Goal: Transaction & Acquisition: Purchase product/service

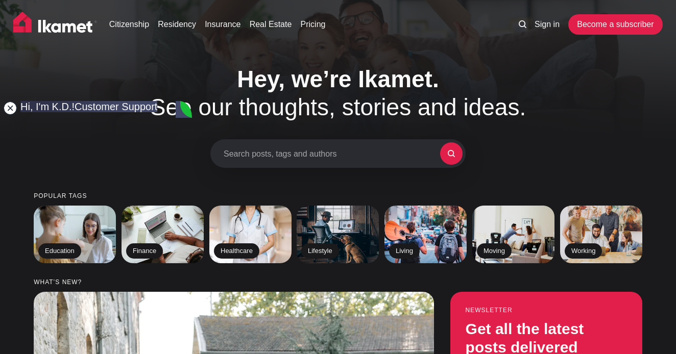
click at [11, 110] on jdiv at bounding box center [10, 108] width 14 height 14
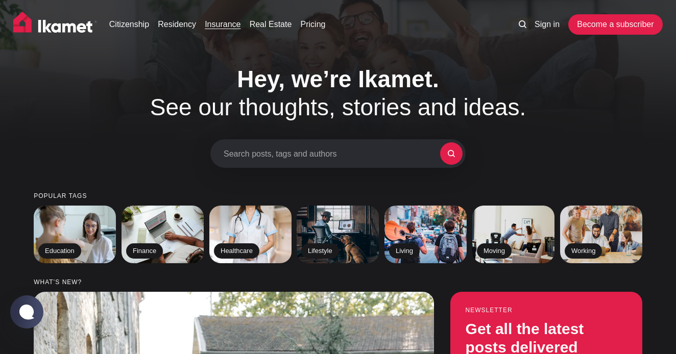
click at [227, 26] on link "Insurance" at bounding box center [223, 24] width 36 height 12
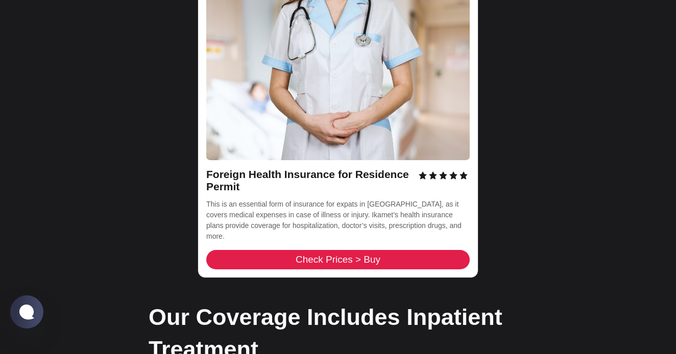
scroll to position [1516, 0]
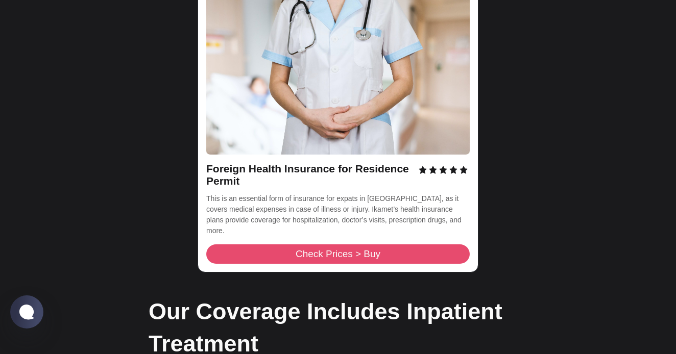
click at [327, 250] on span "Check Prices > Buy" at bounding box center [338, 255] width 85 height 10
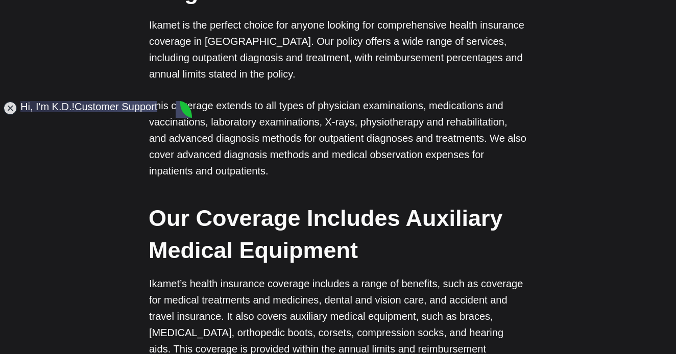
scroll to position [2176, 0]
click at [10, 110] on jdiv at bounding box center [10, 108] width 14 height 14
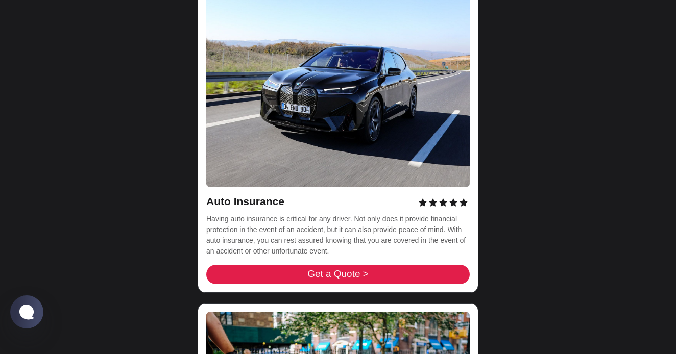
scroll to position [3331, 0]
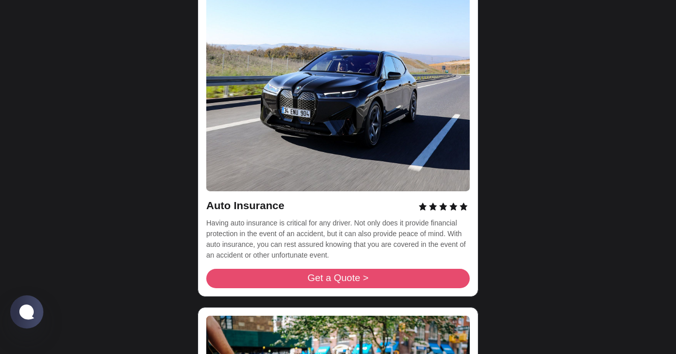
click at [310, 269] on link "Get a Quote >" at bounding box center [337, 278] width 263 height 19
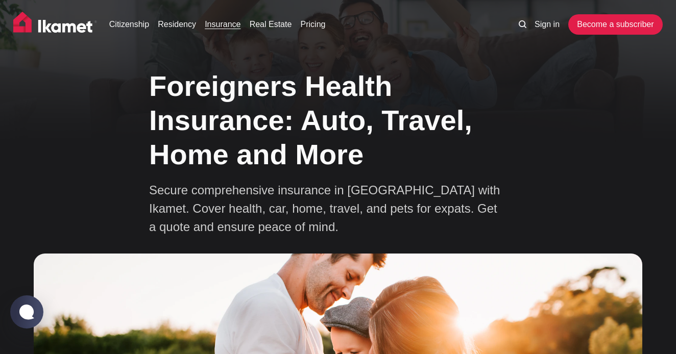
scroll to position [0, 0]
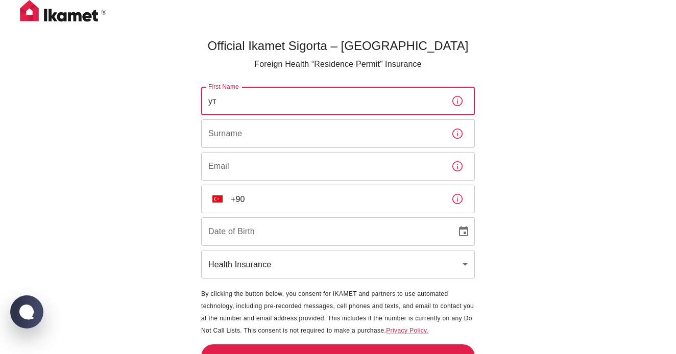
type input "у"
type input "e"
type input "Enri"
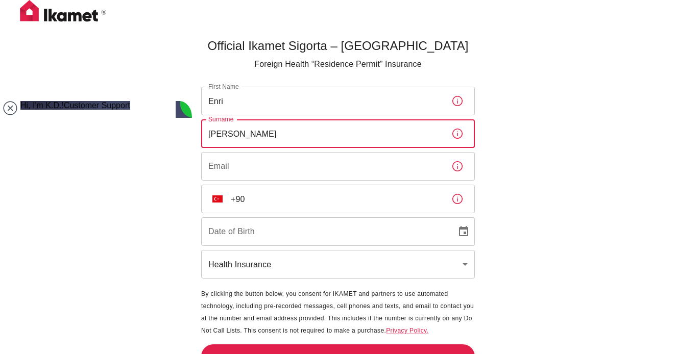
type input "Sedrakyan"
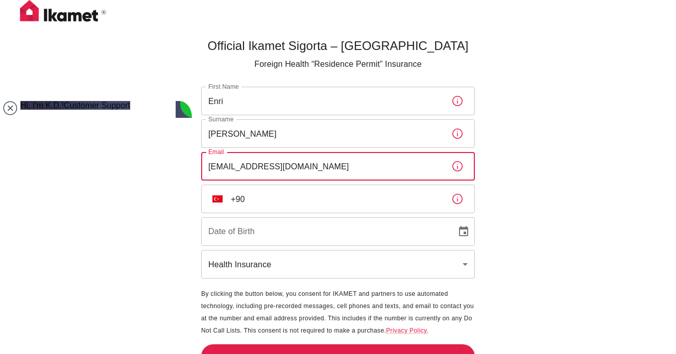
type input "89057631577@inbox.ru"
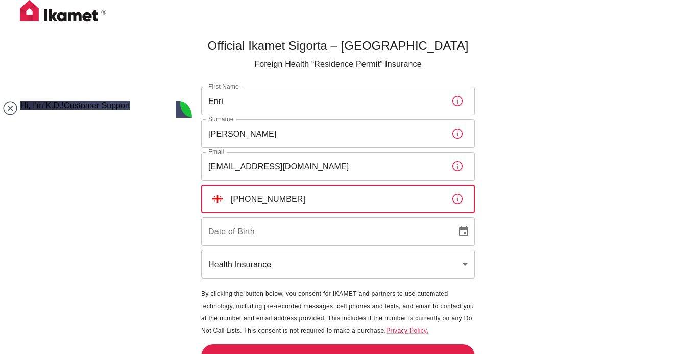
type input "+995 595 50 35 76"
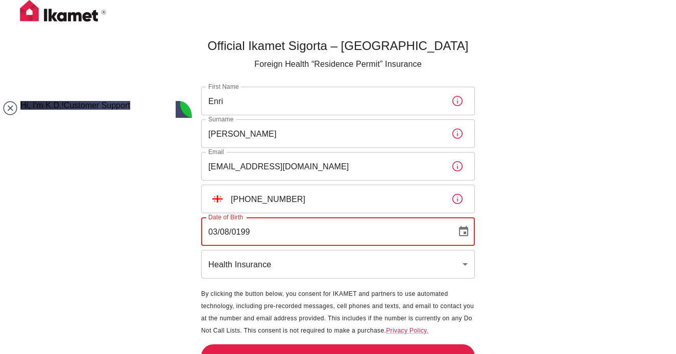
type input "03/08/1990"
click at [238, 265] on body "Official Ikamet Sigorta – Turkey Foreign Health “Residence Permit” Insurance Fi…" at bounding box center [338, 194] width 676 height 388
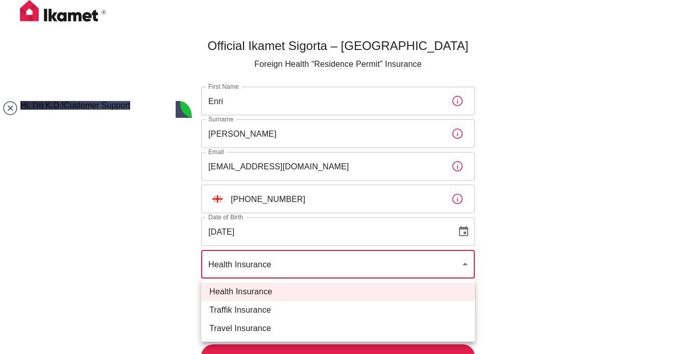
click at [259, 309] on li "Traffik Insurance" at bounding box center [338, 310] width 274 height 18
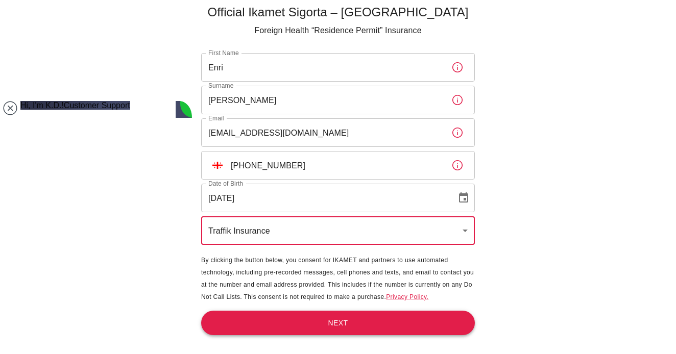
scroll to position [34, 0]
click at [261, 229] on body "Official Ikamet Sigorta – Turkey Foreign Health “Residence Permit” Insurance Fi…" at bounding box center [338, 160] width 676 height 388
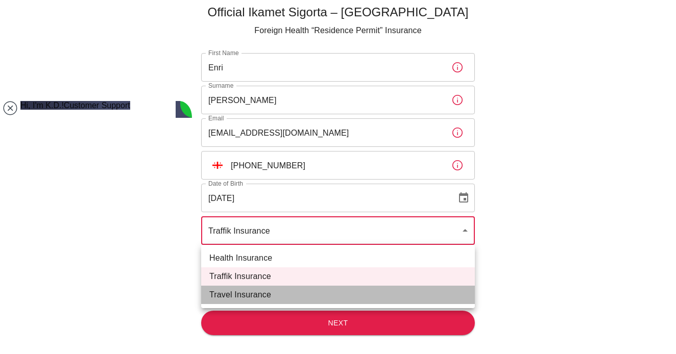
click at [241, 294] on li "Travel Insurance" at bounding box center [338, 295] width 274 height 18
type input "travel"
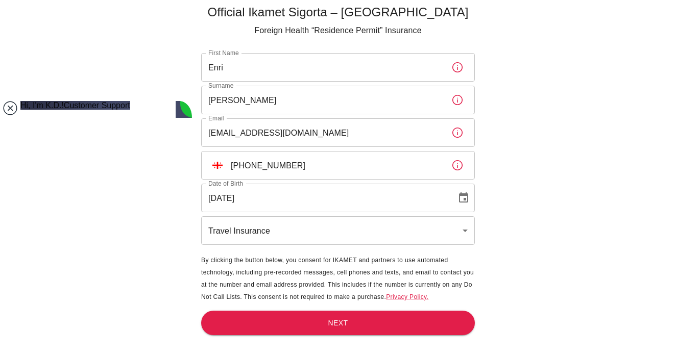
click at [7, 108] on jdiv at bounding box center [10, 108] width 14 height 14
